Goal: Task Accomplishment & Management: Use online tool/utility

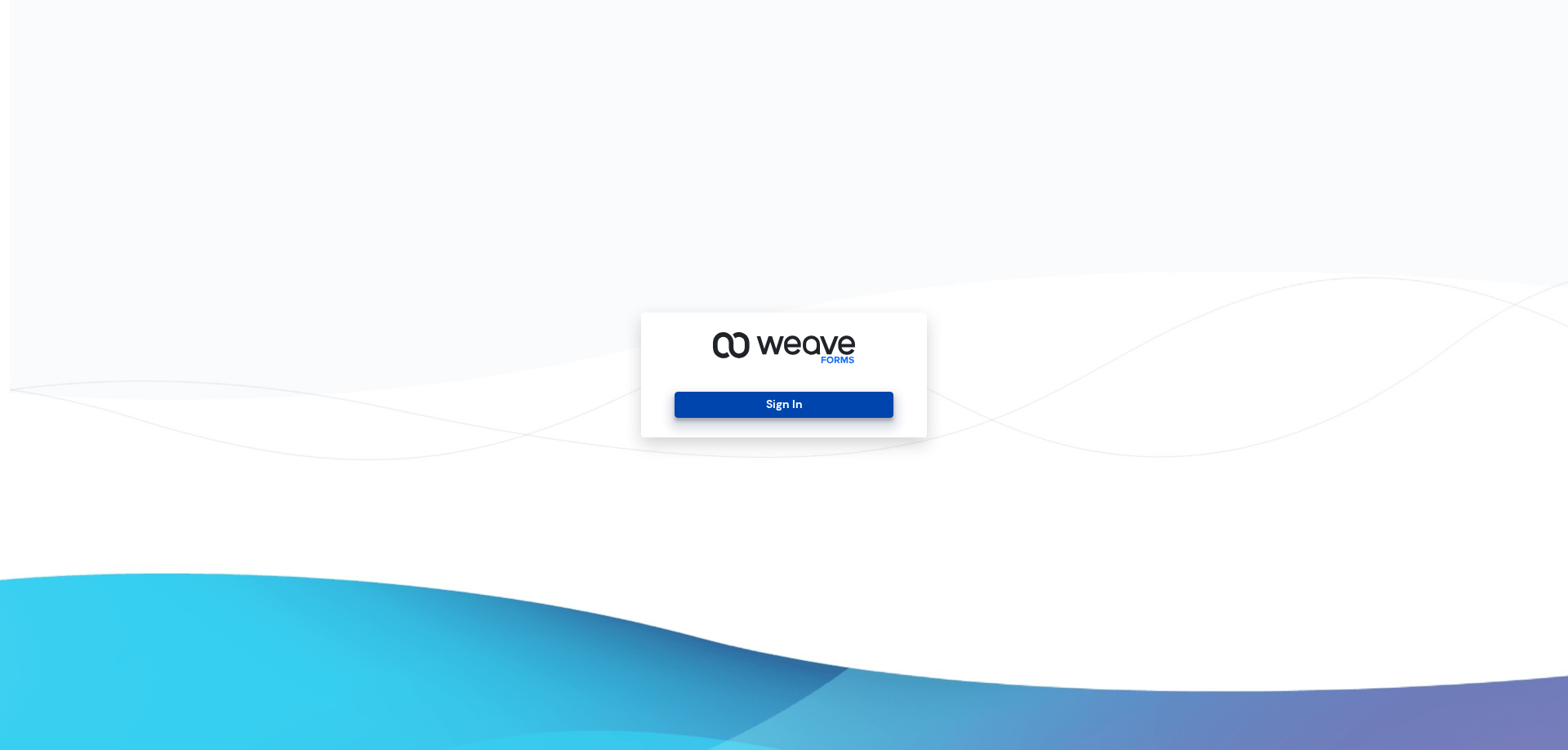
click at [851, 417] on button "Sign In" at bounding box center [783, 405] width 218 height 27
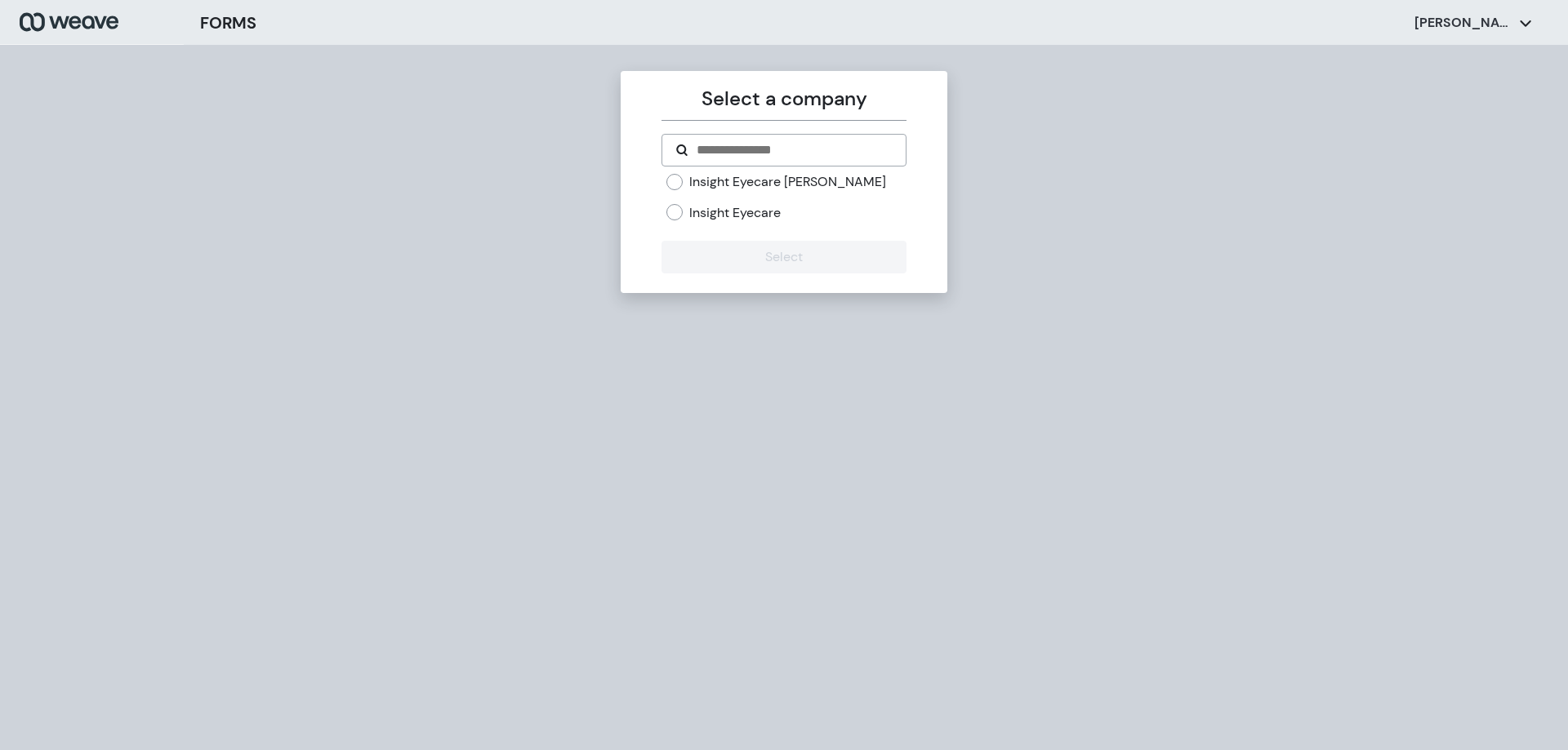
click at [776, 215] on label "Insight Eyecare" at bounding box center [735, 213] width 92 height 18
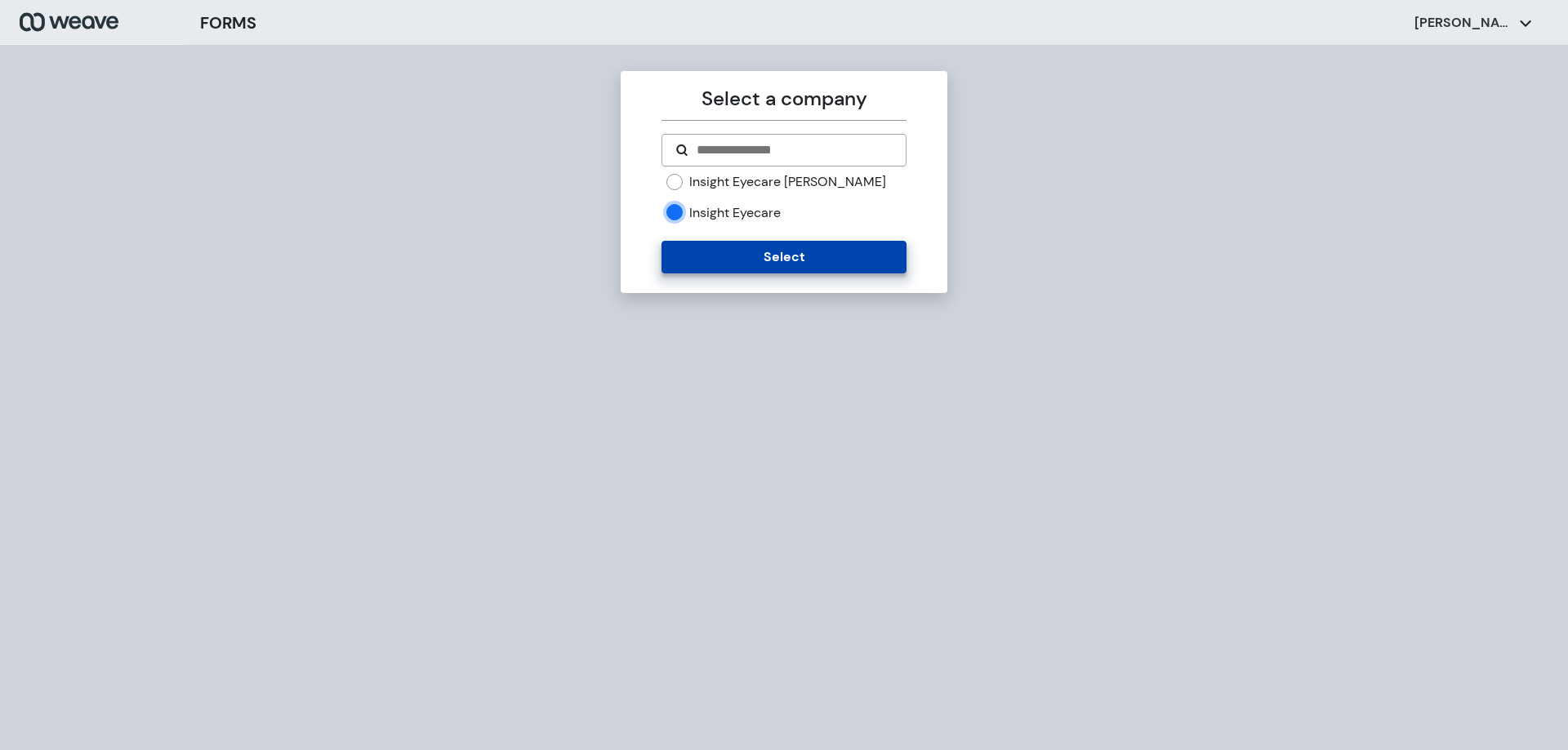
click at [777, 253] on button "Select" at bounding box center [783, 257] width 245 height 33
